Goal: Transaction & Acquisition: Download file/media

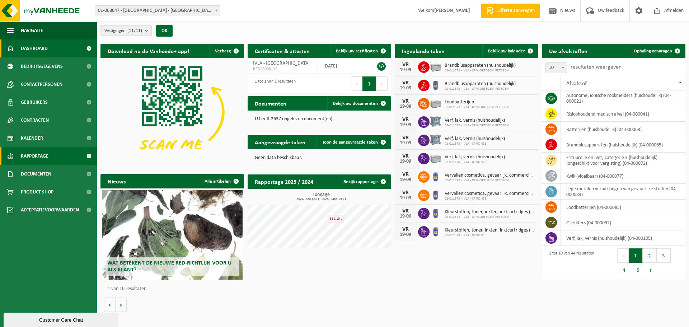
click at [49, 152] on link "Rapportage" at bounding box center [48, 156] width 97 height 18
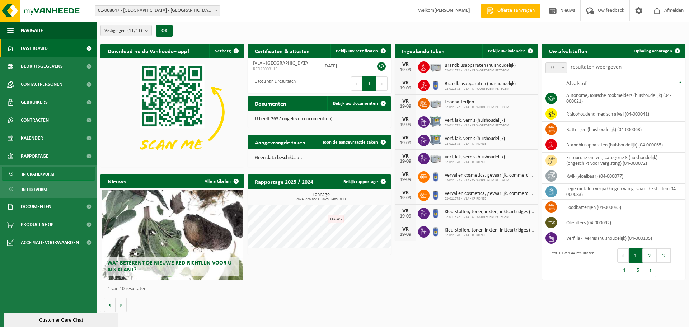
click at [36, 175] on span "In grafiekvorm" at bounding box center [38, 174] width 32 height 14
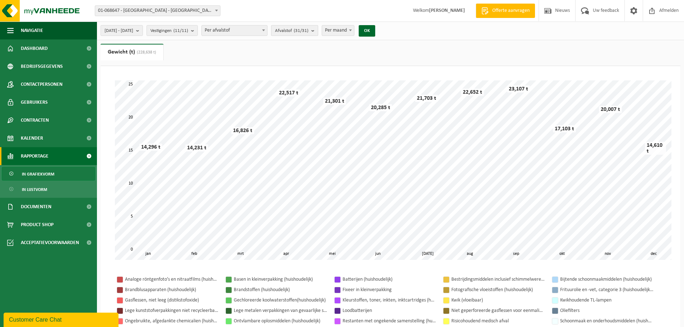
click at [308, 30] on count "(31/31)" at bounding box center [301, 30] width 15 height 5
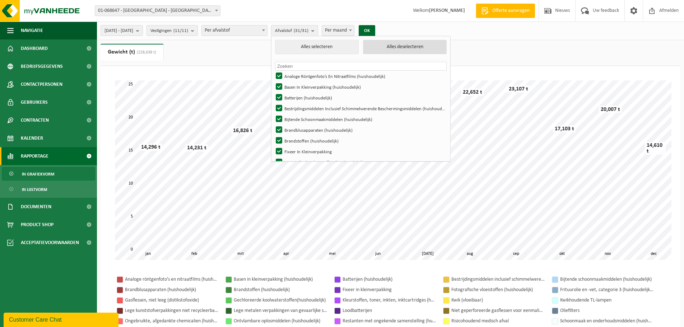
click at [432, 43] on button "Alles deselecteren" at bounding box center [405, 47] width 84 height 14
checkbox input "false"
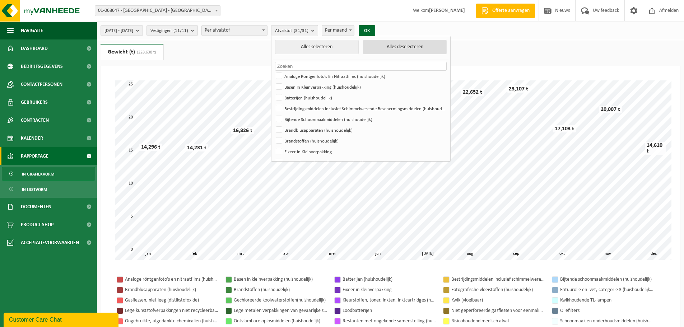
checkbox input "false"
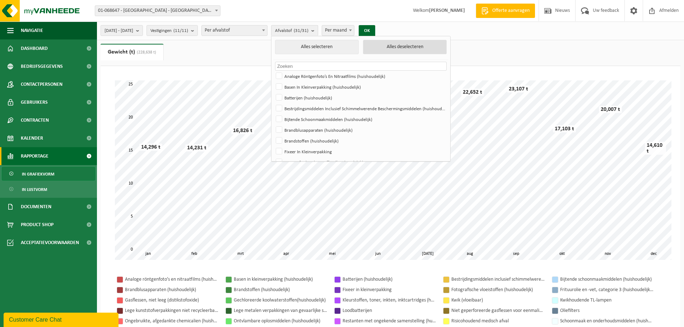
checkbox input "false"
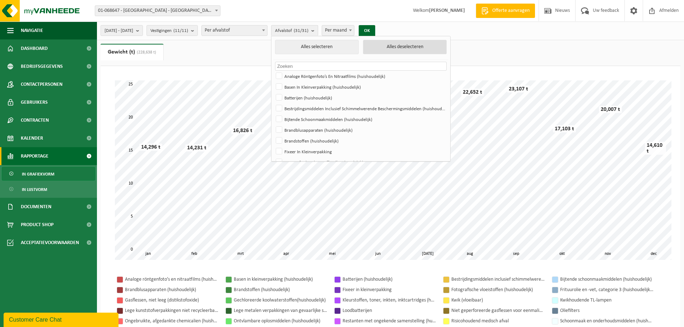
checkbox input "false"
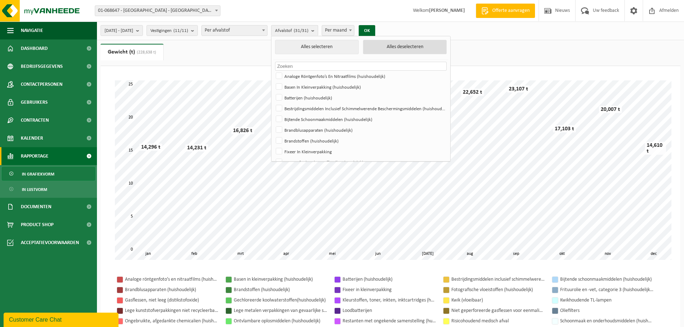
checkbox input "false"
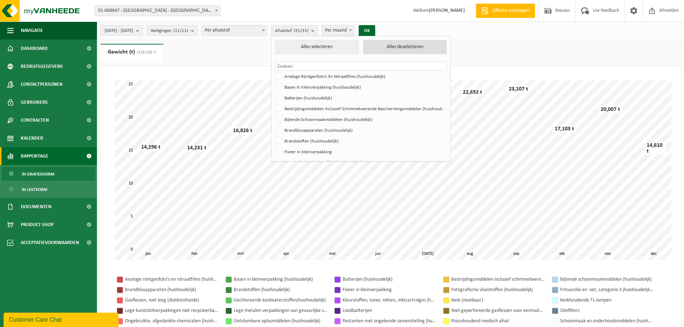
checkbox input "false"
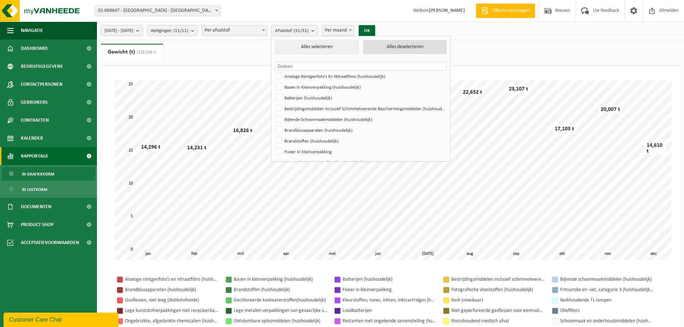
checkbox input "false"
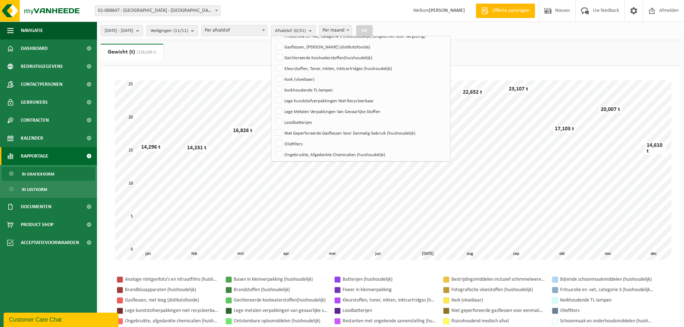
scroll to position [145, 0]
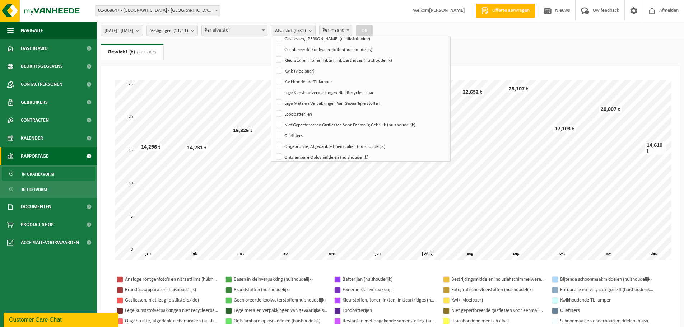
click at [434, 29] on div "2024-01-01 - 2024-12-31 Huidige maand Vorige maand Laatste 6 maanden Huidig jaa…" at bounding box center [390, 31] width 587 height 19
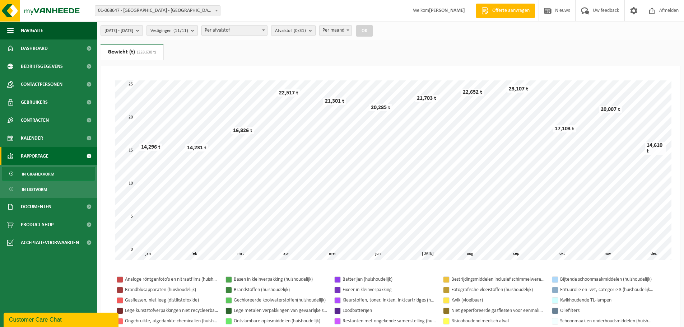
scroll to position [120, 0]
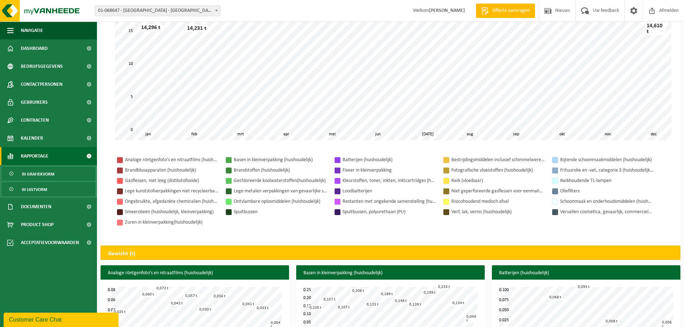
click at [42, 189] on span "In lijstvorm" at bounding box center [34, 190] width 25 height 14
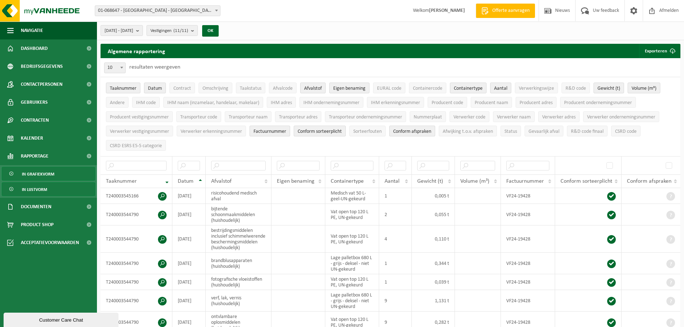
click at [41, 171] on span "In grafiekvorm" at bounding box center [38, 174] width 32 height 14
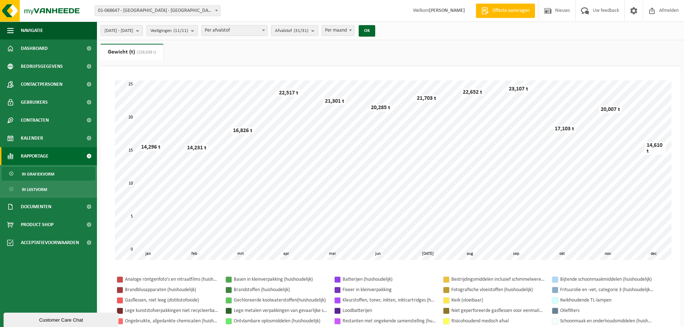
click at [318, 36] on button "Afvalstof (31/31)" at bounding box center [294, 30] width 47 height 11
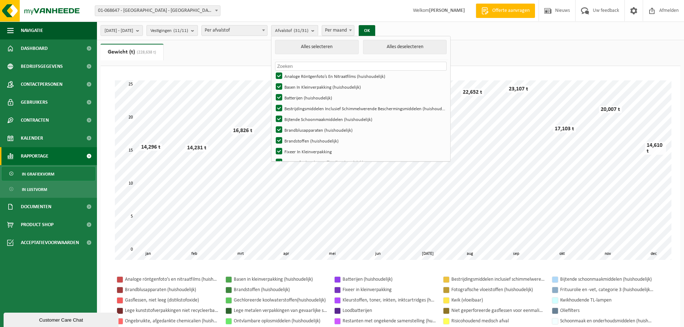
click at [188, 33] on span "Vestigingen (11/11)" at bounding box center [169, 30] width 38 height 11
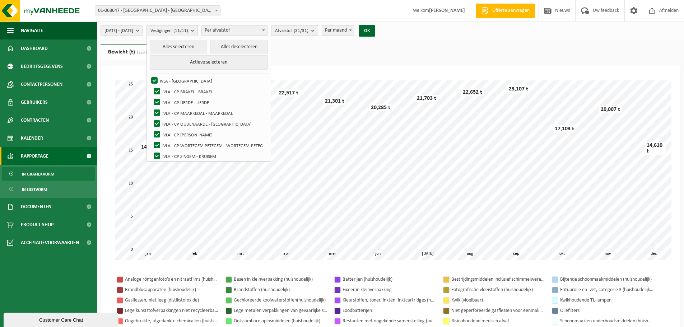
click at [188, 33] on span "Vestigingen (11/11)" at bounding box center [169, 30] width 38 height 11
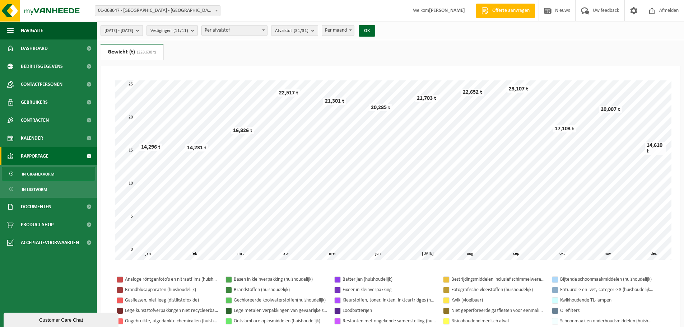
click at [133, 33] on span "[DATE] - [DATE]" at bounding box center [118, 30] width 29 height 11
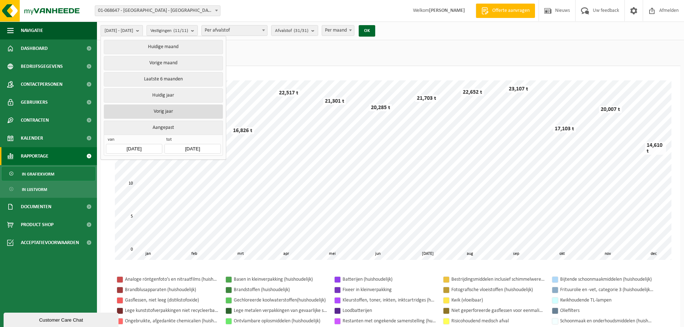
click at [169, 109] on button "Vorig jaar" at bounding box center [163, 111] width 119 height 14
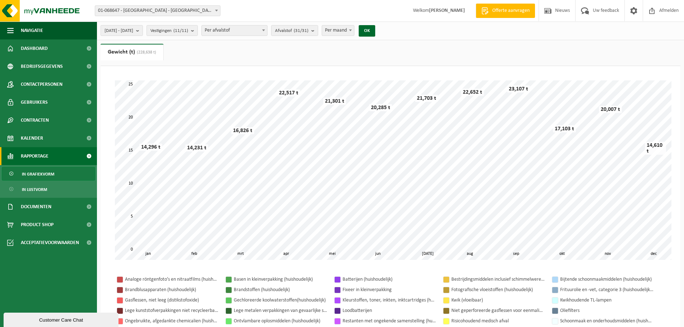
click at [334, 36] on div "2024-01-01 - 2024-12-31 Huidige maand Vorige maand Laatste 6 maanden Huidig jaa…" at bounding box center [240, 30] width 286 height 15
click at [318, 32] on button "Afvalstof (31/31)" at bounding box center [294, 30] width 47 height 11
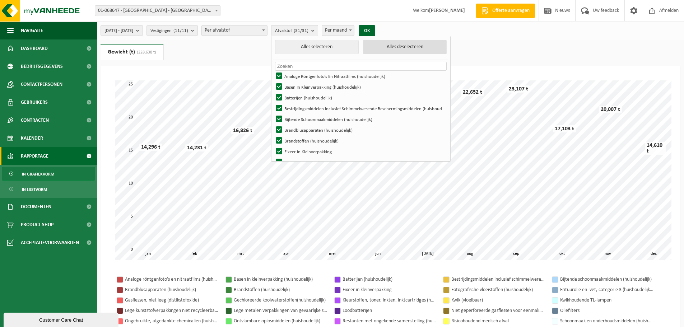
click at [444, 49] on button "Alles deselecteren" at bounding box center [405, 47] width 84 height 14
checkbox input "false"
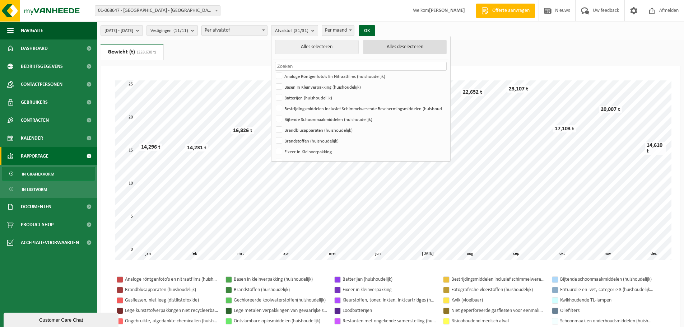
checkbox input "false"
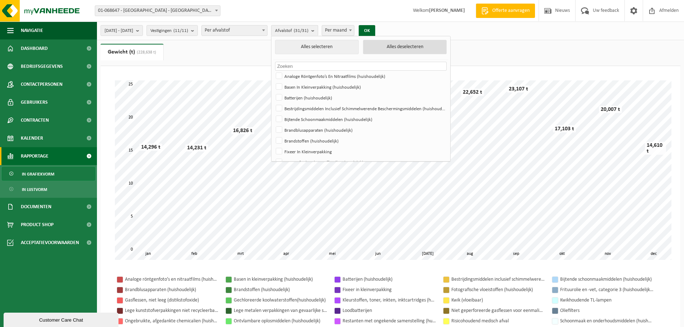
checkbox input "false"
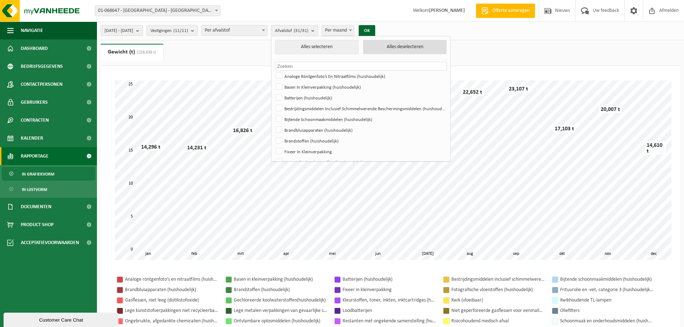
checkbox input "false"
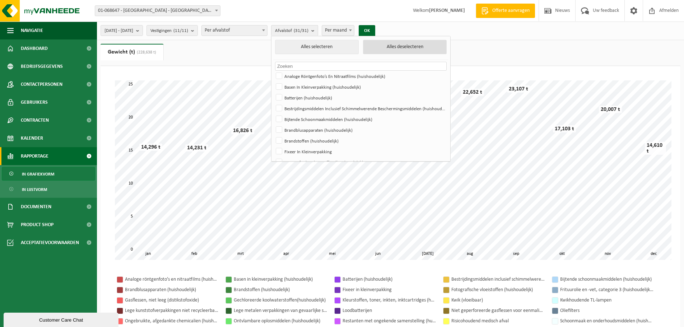
checkbox input "false"
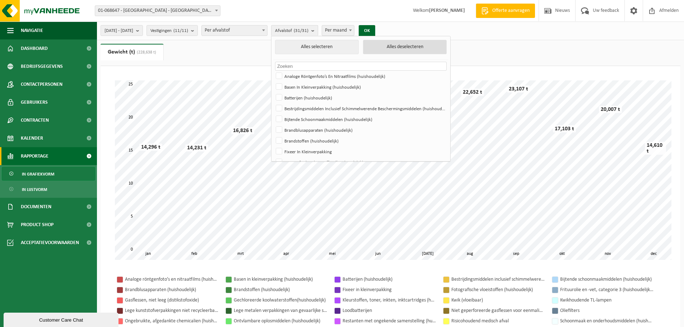
checkbox input "false"
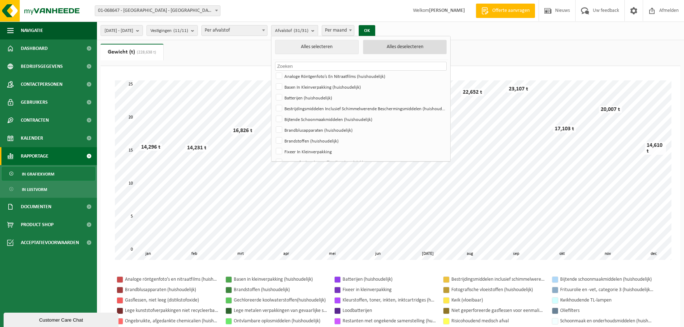
checkbox input "false"
click at [450, 73] on ul "Alles selecteren Alles deselecteren Geen materialen beschikbaar voor de gekozen…" at bounding box center [360, 222] width 179 height 372
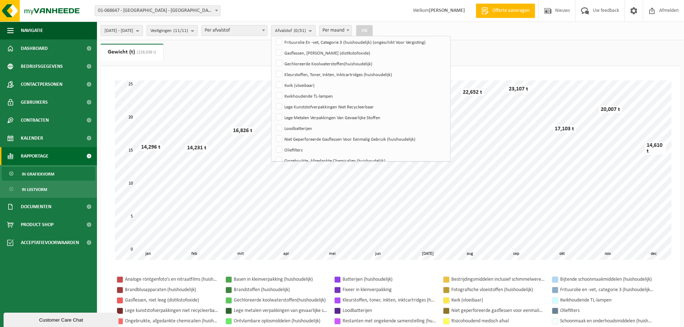
scroll to position [118, 0]
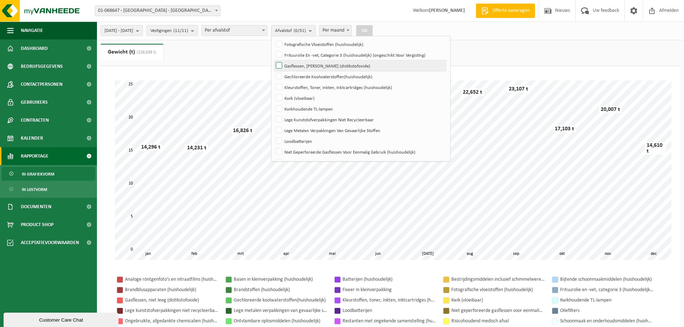
click at [354, 68] on label "Gasflessen, Niet Leeg (distikstofoxide)" at bounding box center [360, 65] width 172 height 11
click at [273, 60] on input "Gasflessen, Niet Leeg (distikstofoxide)" at bounding box center [273, 60] width 0 height 0
checkbox input "true"
click at [373, 29] on button "OK" at bounding box center [364, 30] width 17 height 11
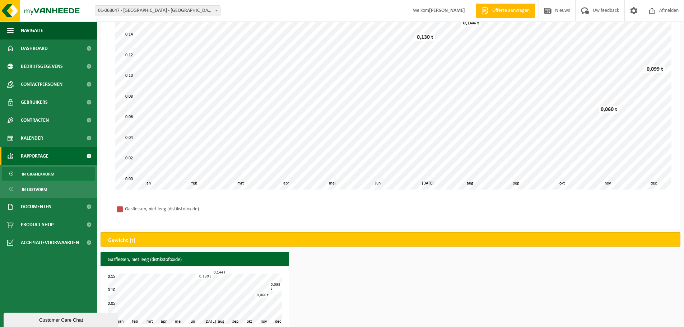
scroll to position [81, 0]
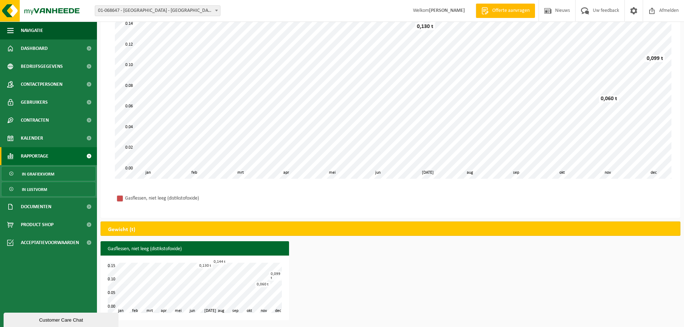
click at [33, 190] on span "In lijstvorm" at bounding box center [34, 190] width 25 height 14
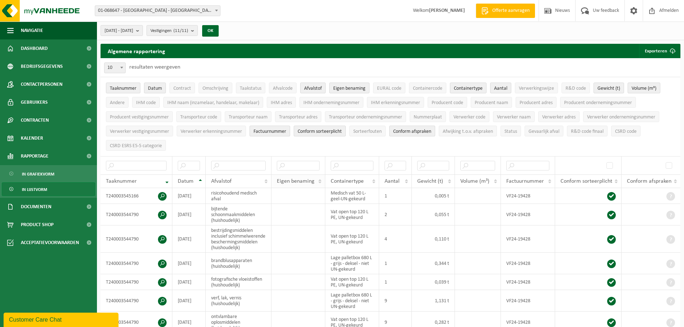
click at [310, 180] on span "Eigen benaming" at bounding box center [296, 181] width 38 height 6
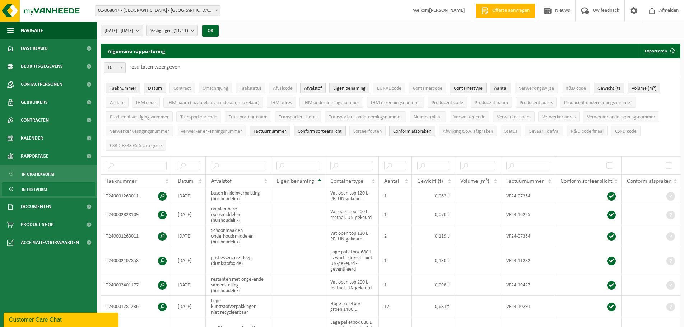
click at [312, 178] on span "Eigen benaming" at bounding box center [295, 181] width 38 height 6
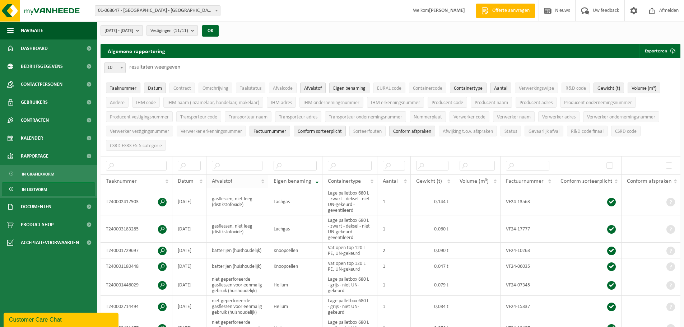
click at [263, 180] on th "Afvalstof" at bounding box center [237, 181] width 62 height 14
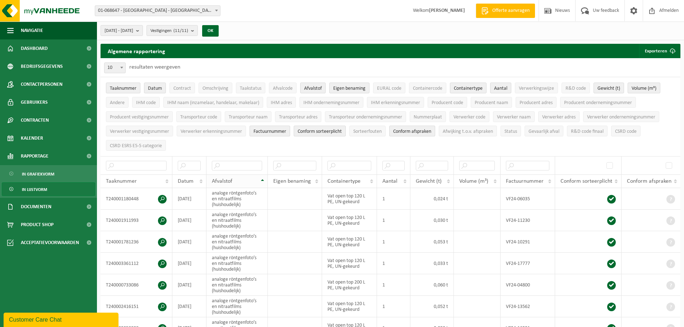
click at [263, 179] on th "Afvalstof" at bounding box center [236, 181] width 61 height 14
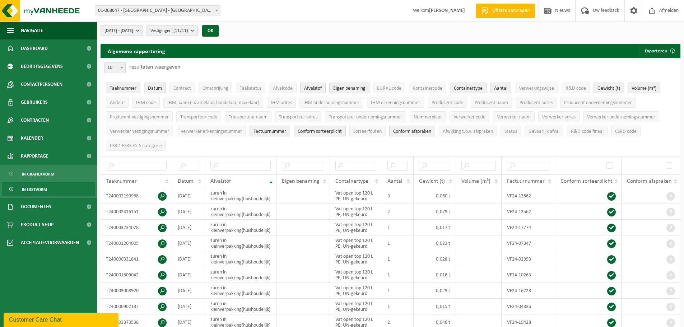
click at [45, 187] on span "In lijstvorm" at bounding box center [34, 190] width 25 height 14
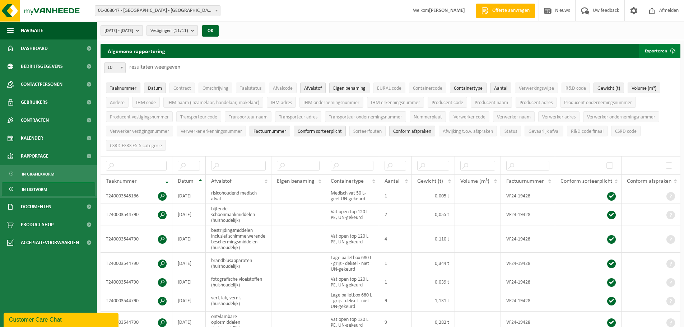
click at [661, 48] on button "Exporteren" at bounding box center [659, 51] width 41 height 14
click at [664, 81] on link "Alle beschikbare kolommen" at bounding box center [646, 79] width 65 height 14
click at [143, 31] on button "[DATE] - [DATE]" at bounding box center [121, 30] width 42 height 11
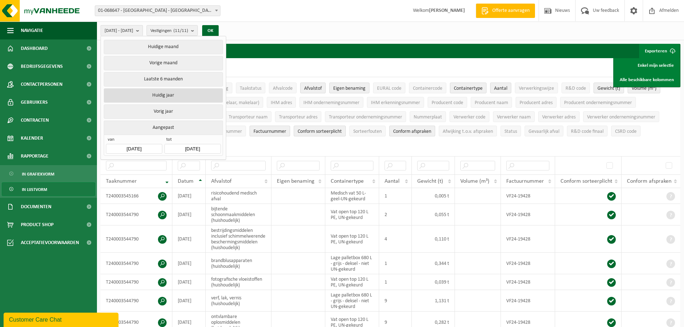
click at [177, 94] on button "Huidig jaar" at bounding box center [163, 95] width 119 height 14
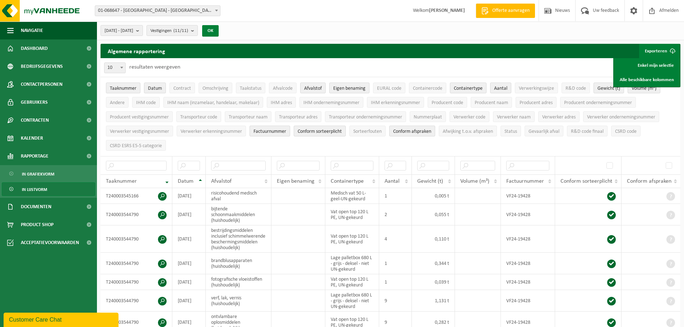
click at [219, 29] on button "OK" at bounding box center [210, 30] width 17 height 11
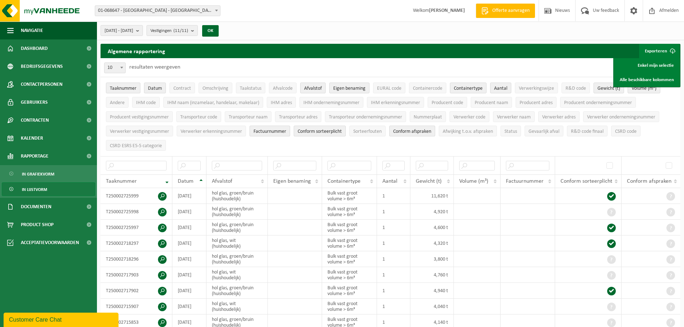
click at [663, 49] on button "Exporteren" at bounding box center [659, 51] width 41 height 14
click at [662, 83] on link "Alle beschikbare kolommen" at bounding box center [646, 79] width 65 height 14
